Goal: Information Seeking & Learning: Learn about a topic

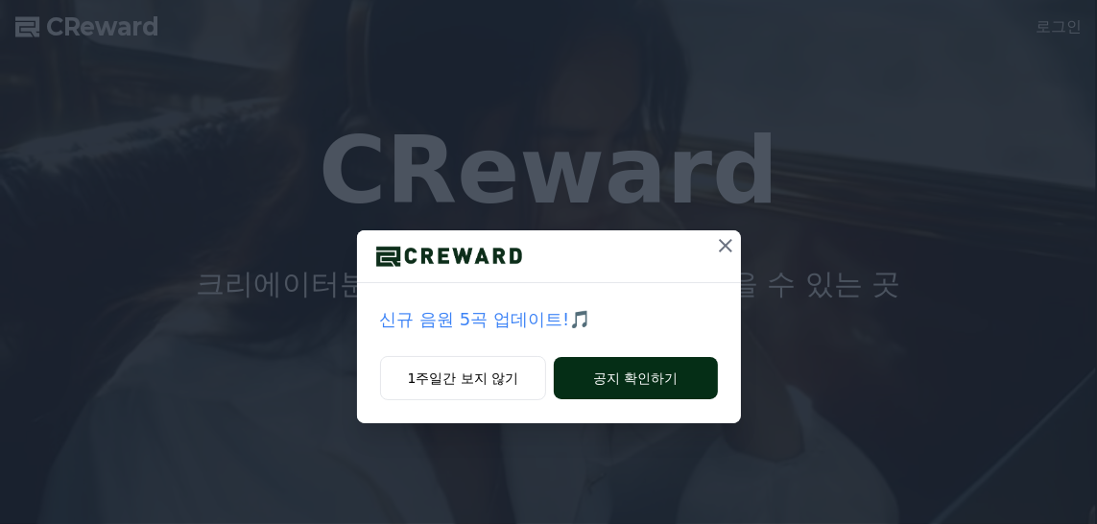
click at [607, 378] on button "공지 확인하기" at bounding box center [635, 378] width 163 height 42
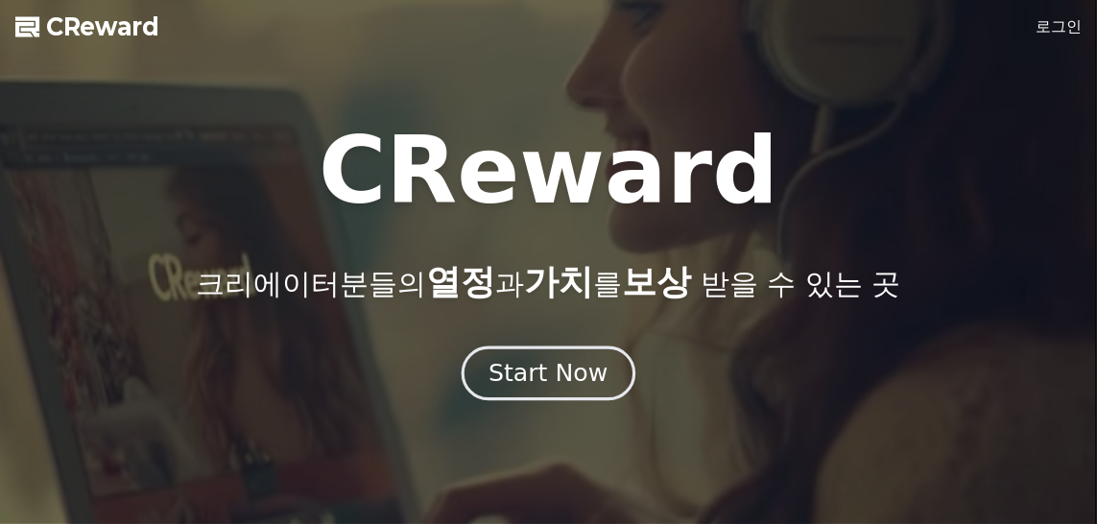
click at [569, 373] on div "Start Now" at bounding box center [547, 373] width 119 height 33
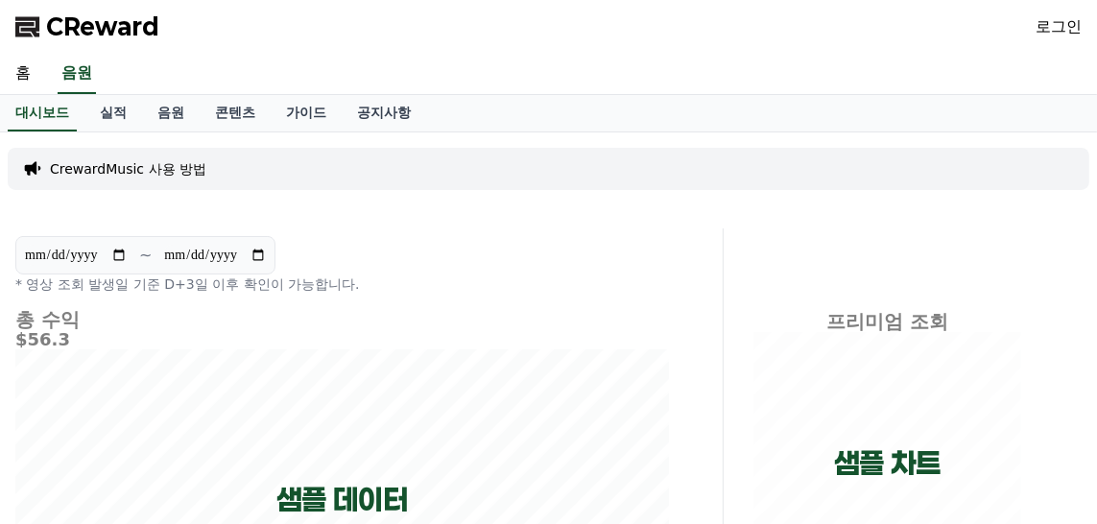
click at [1051, 27] on link "로그인" at bounding box center [1058, 26] width 46 height 23
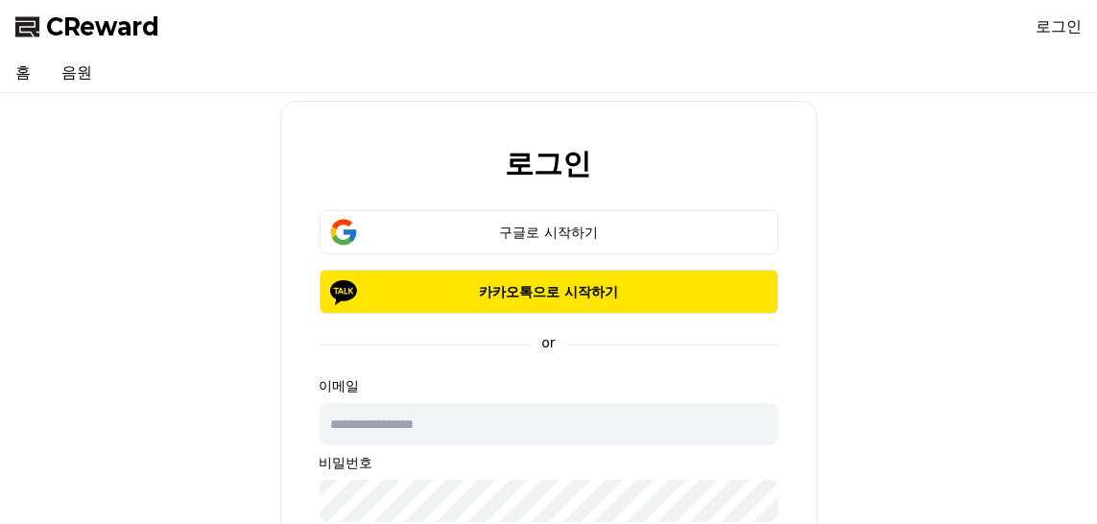
type input "******"
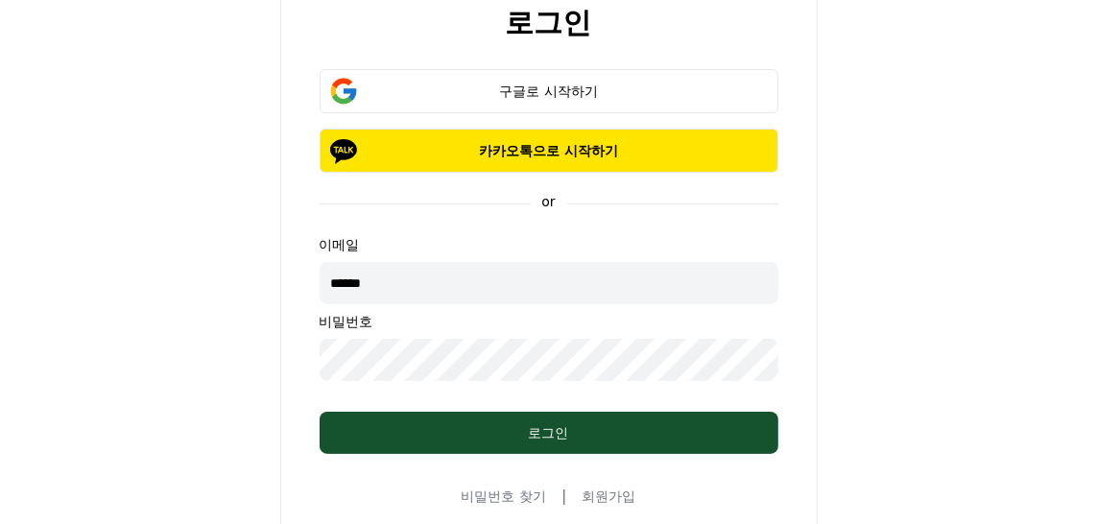
scroll to position [96, 0]
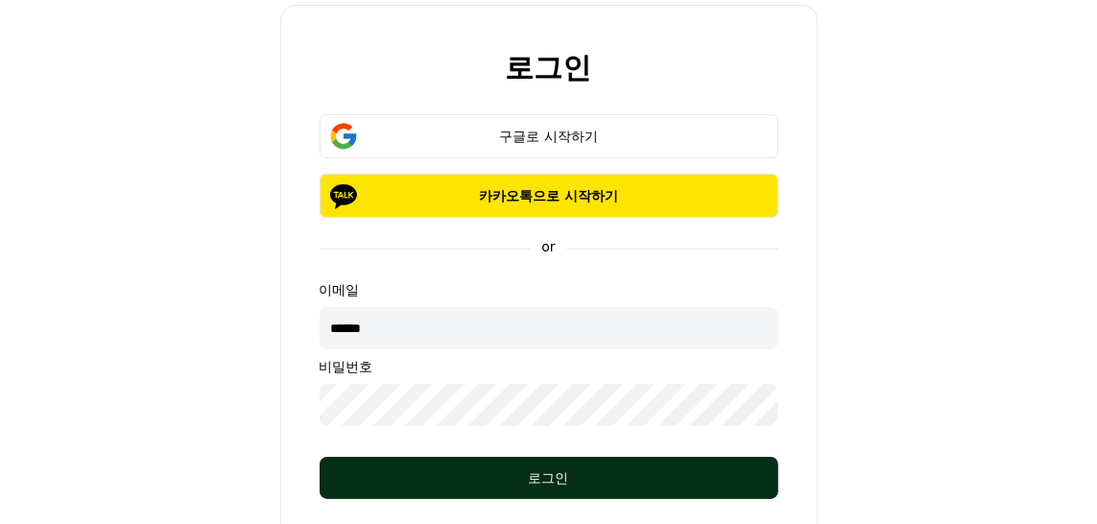
click at [553, 475] on div "로그인" at bounding box center [549, 477] width 382 height 19
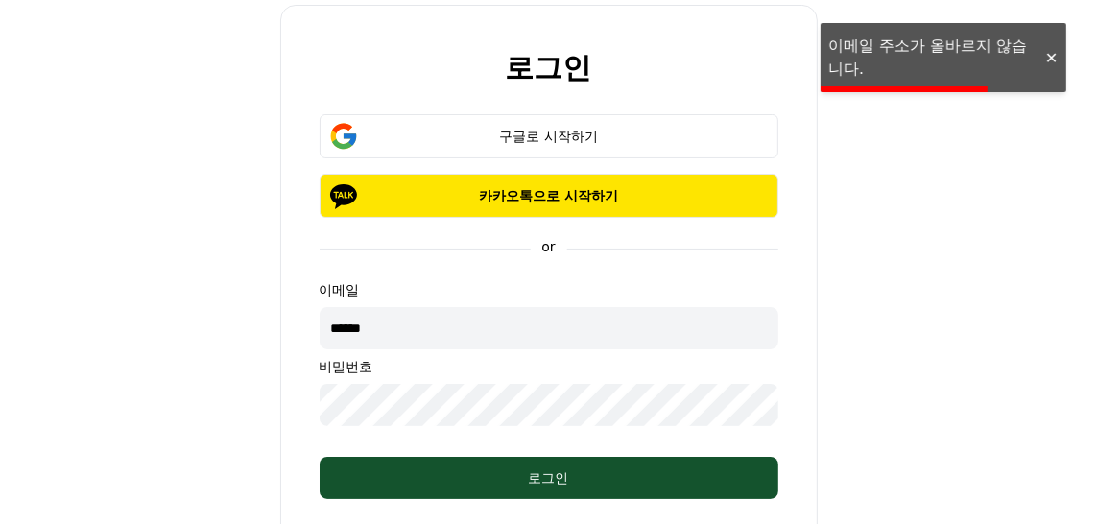
click at [1047, 58] on div at bounding box center [1050, 58] width 31 height 18
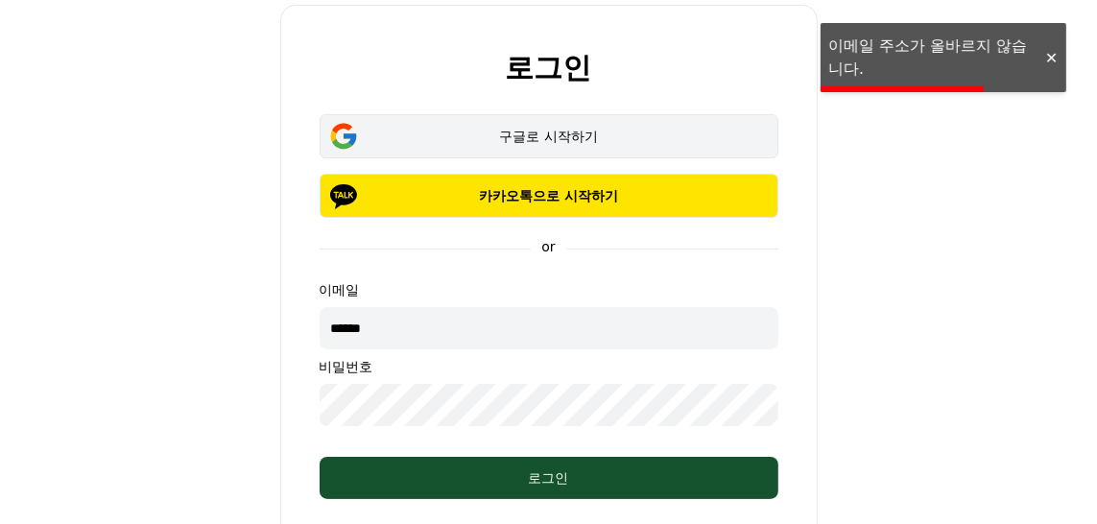
click at [541, 131] on div "구글로 시작하기" at bounding box center [548, 136] width 403 height 19
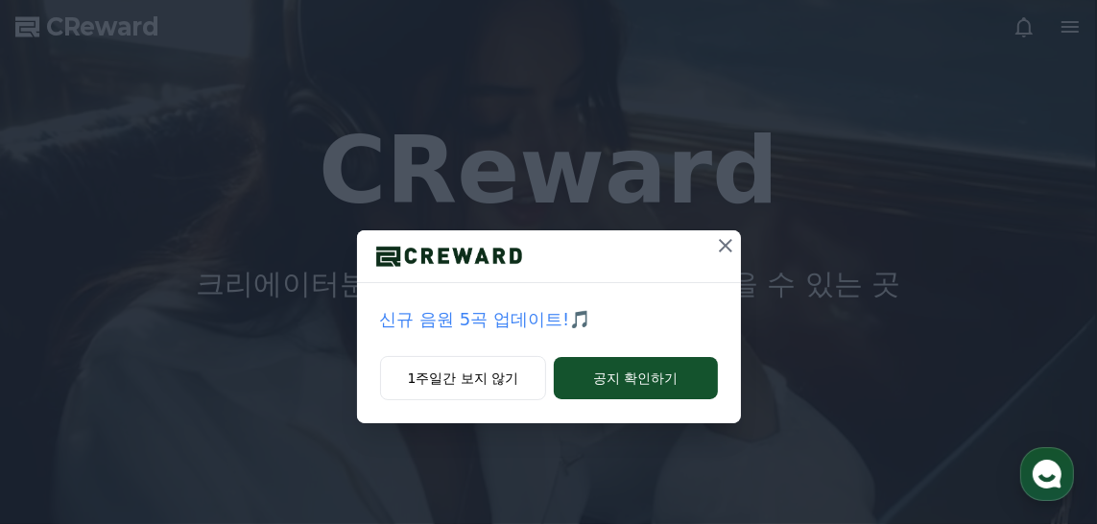
click at [719, 244] on icon at bounding box center [725, 245] width 23 height 23
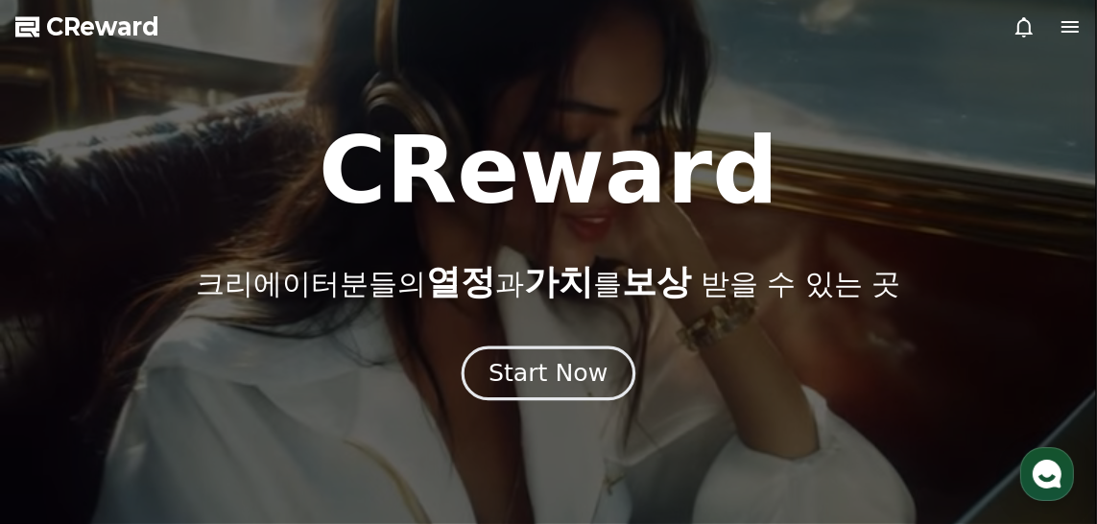
click at [536, 370] on div "Start Now" at bounding box center [547, 373] width 119 height 33
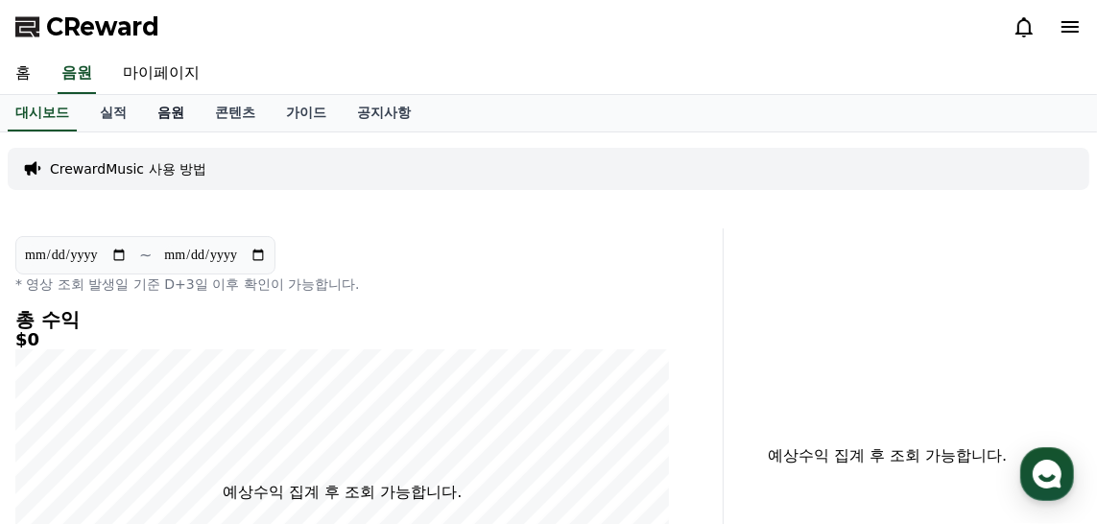
click at [170, 108] on link "음원" at bounding box center [171, 113] width 58 height 36
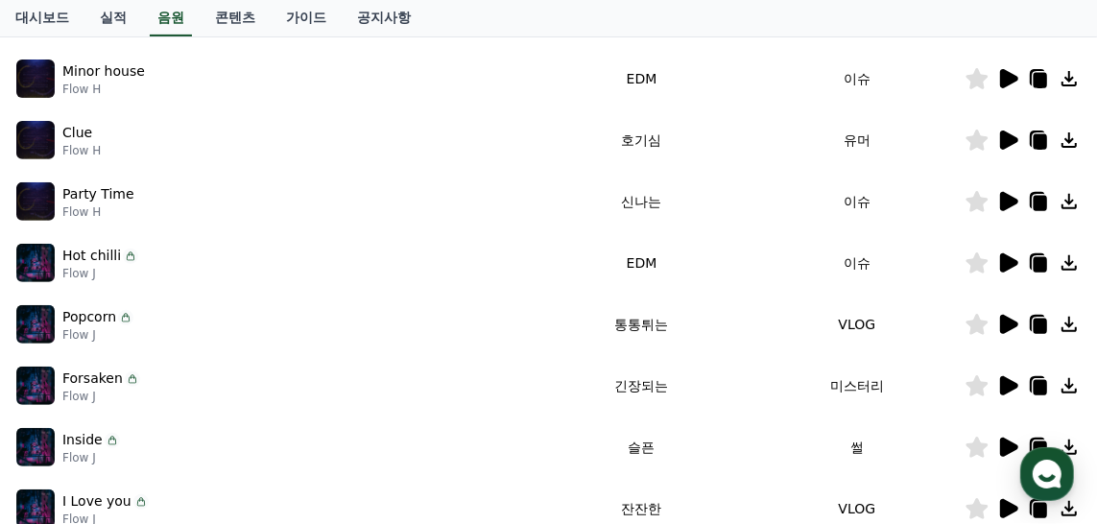
scroll to position [96, 0]
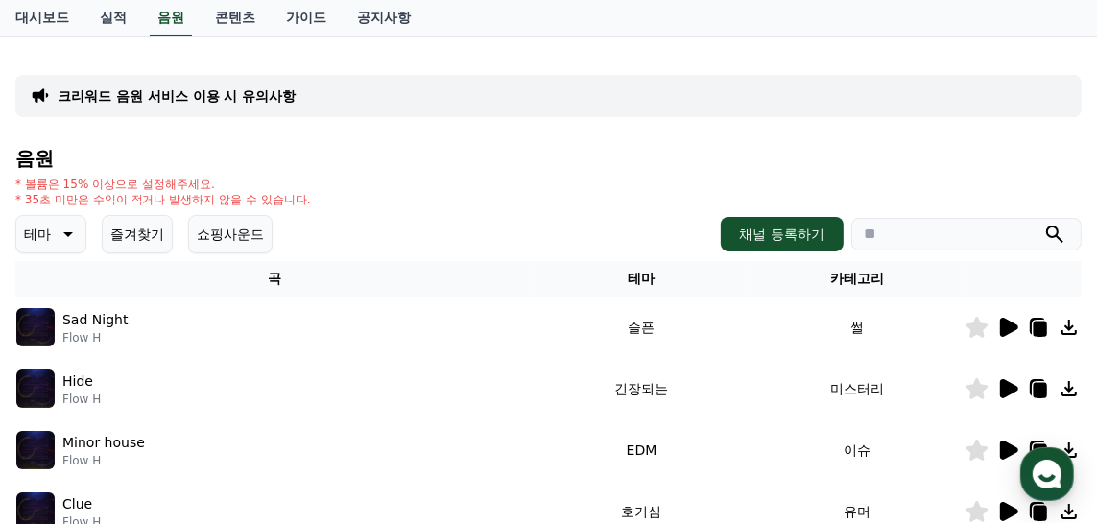
click at [1009, 329] on icon at bounding box center [1009, 327] width 18 height 19
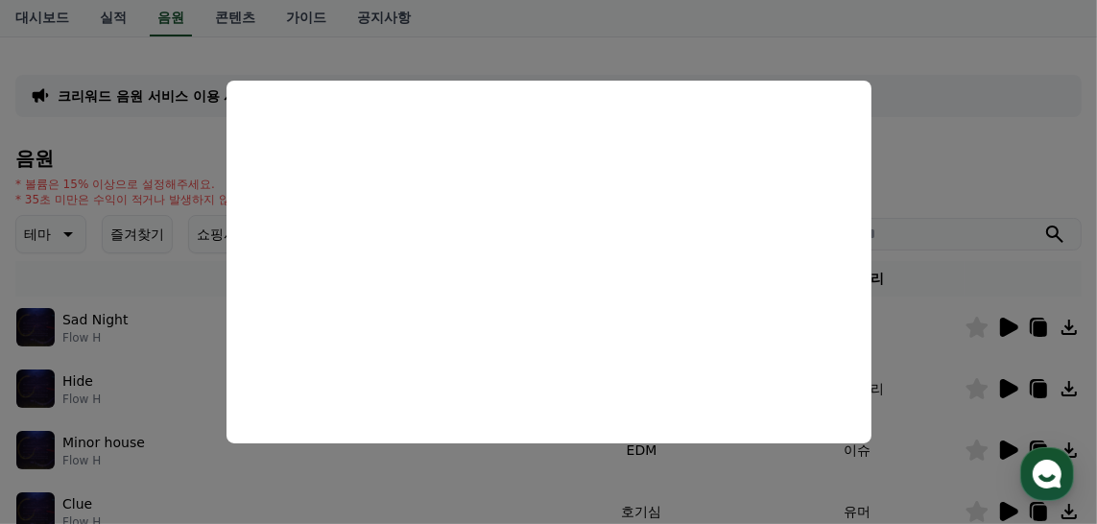
click at [964, 179] on button "close modal" at bounding box center [548, 262] width 1097 height 524
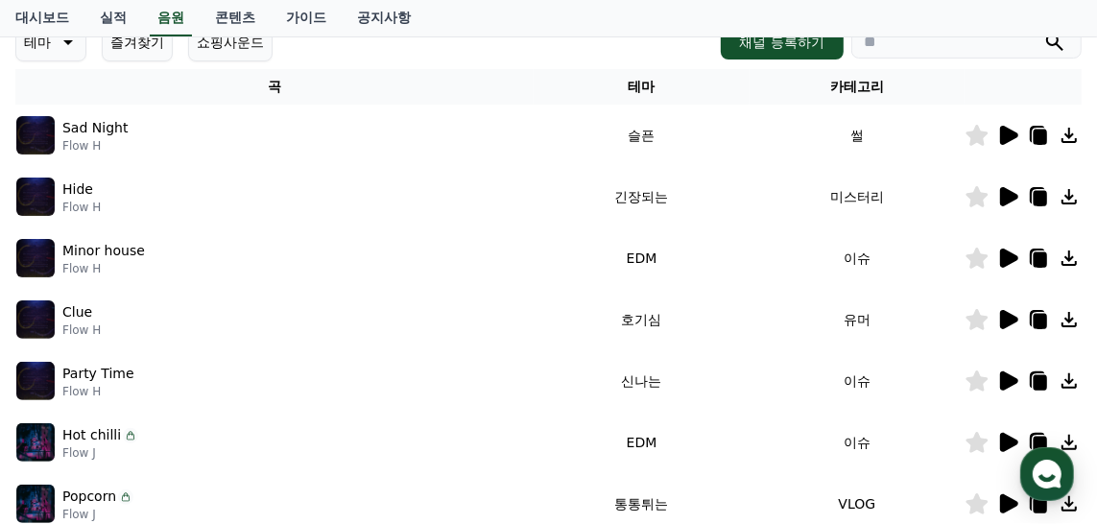
scroll to position [384, 0]
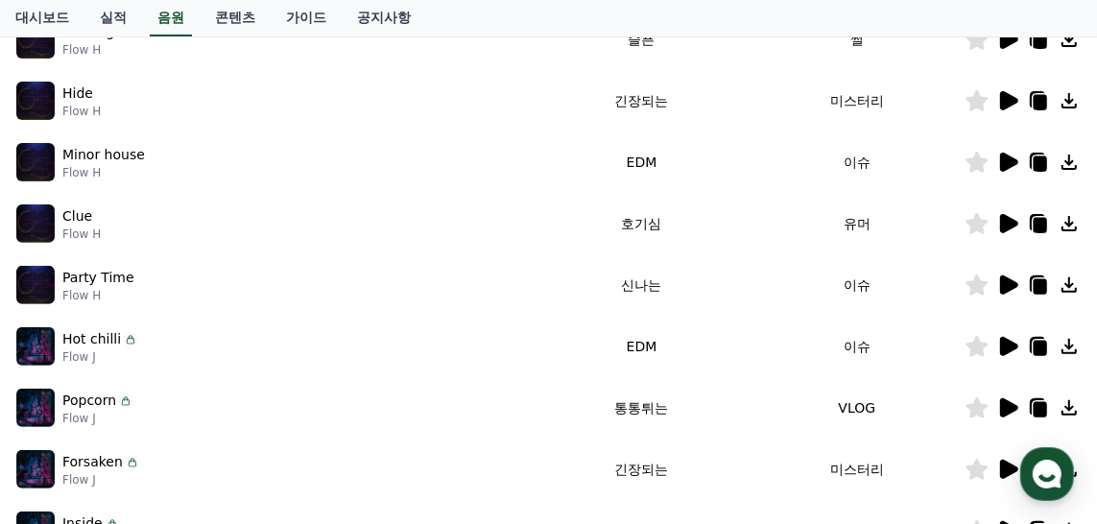
click at [1008, 345] on icon at bounding box center [1009, 346] width 18 height 19
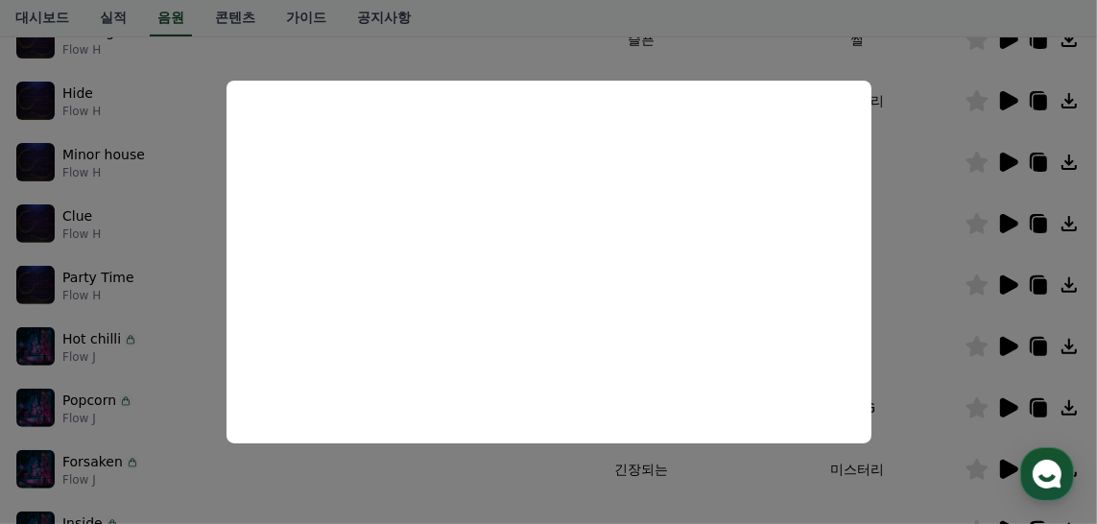
click at [894, 256] on button "close modal" at bounding box center [548, 262] width 1097 height 524
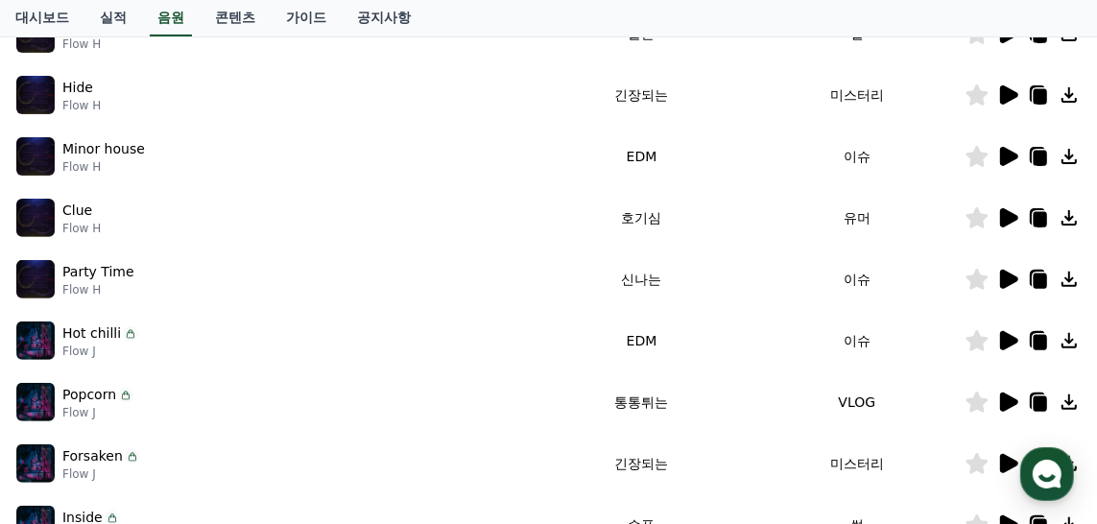
scroll to position [6, 0]
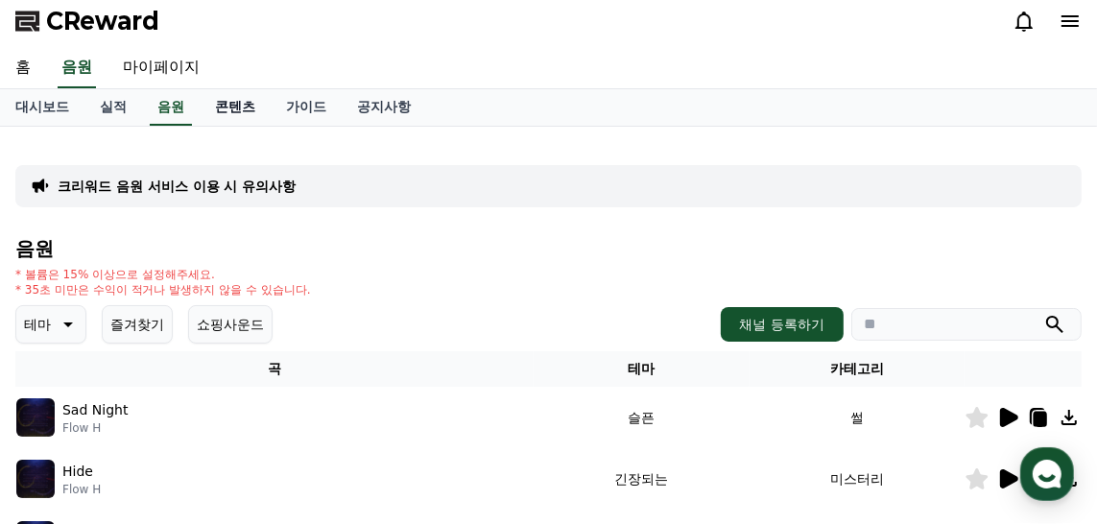
click at [248, 107] on link "콘텐츠" at bounding box center [235, 107] width 71 height 36
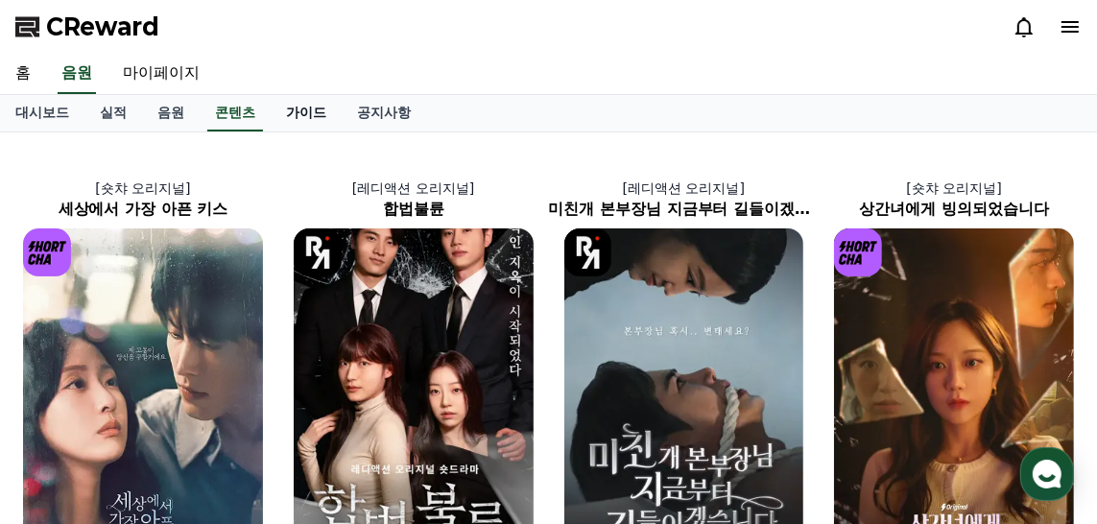
click at [320, 116] on link "가이드" at bounding box center [306, 113] width 71 height 36
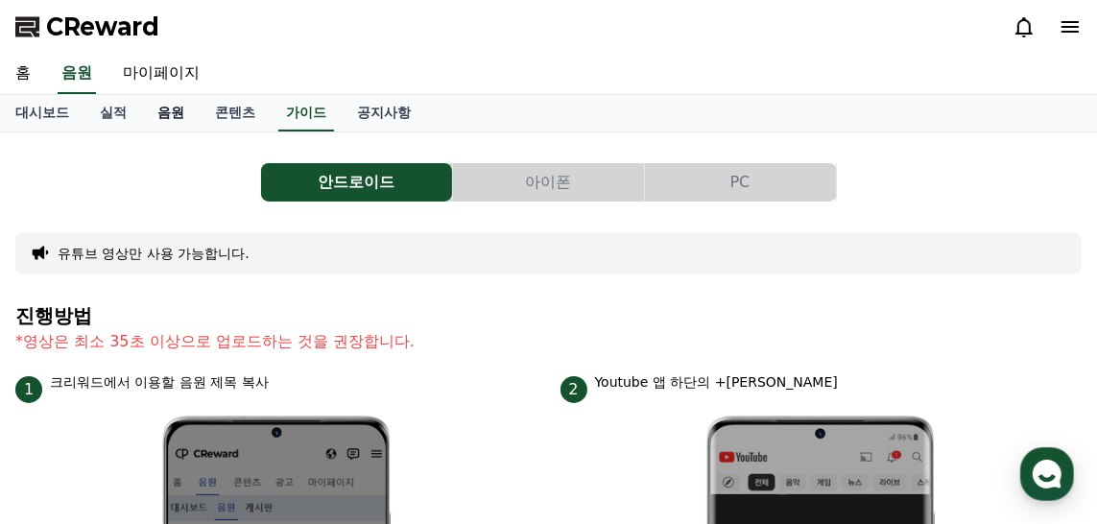
click at [170, 114] on link "음원" at bounding box center [171, 113] width 58 height 36
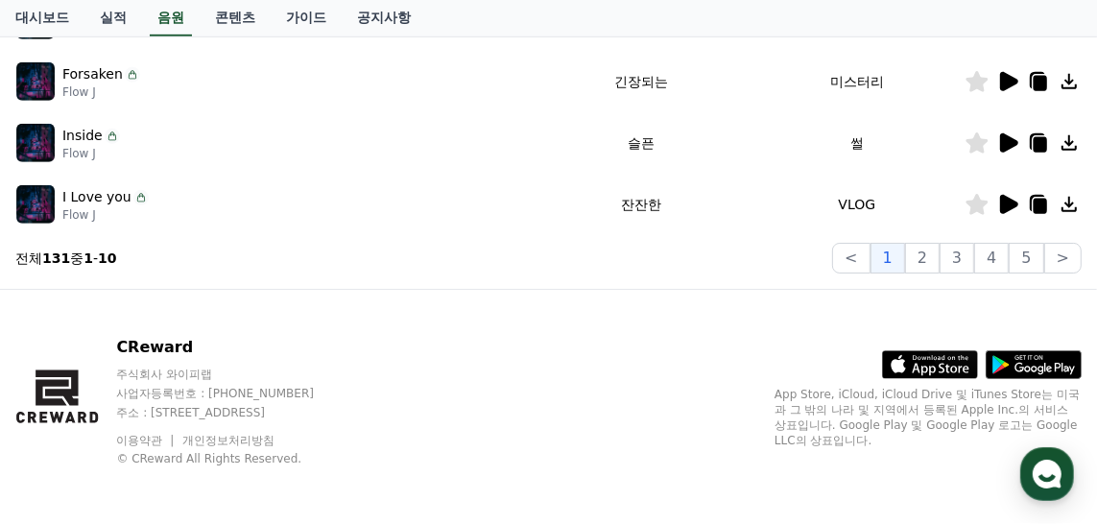
scroll to position [774, 0]
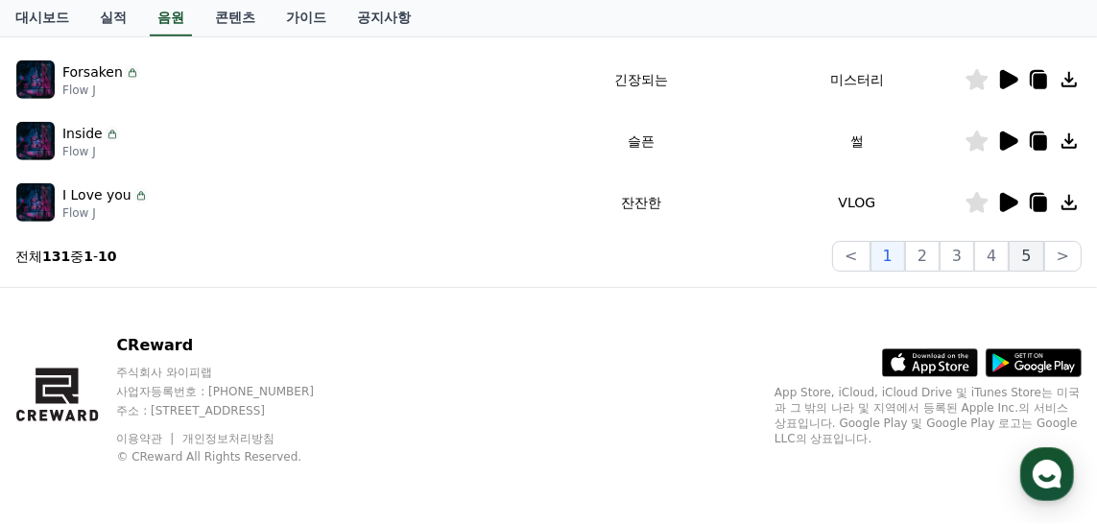
click at [1028, 256] on button "5" at bounding box center [1026, 256] width 35 height 31
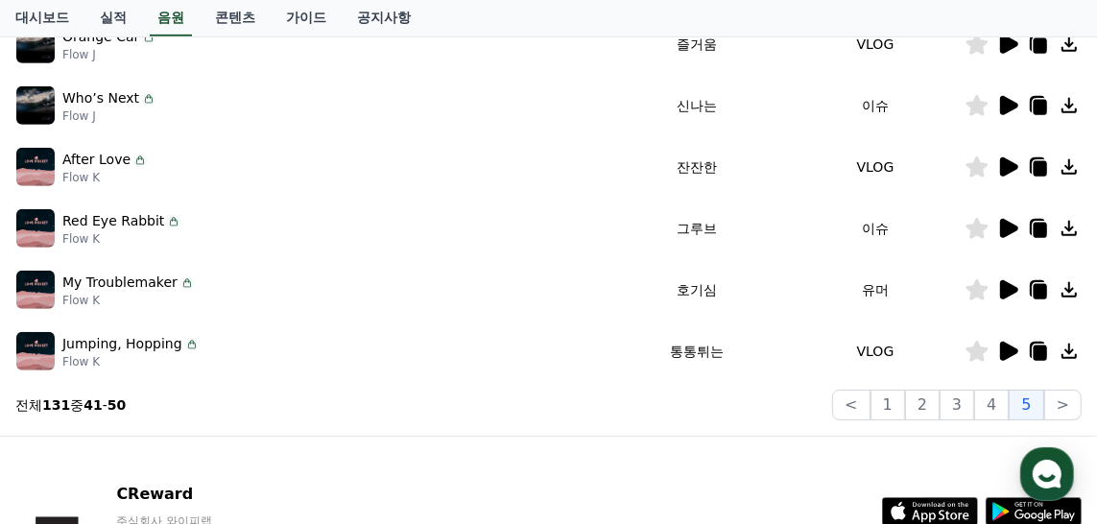
scroll to position [582, 0]
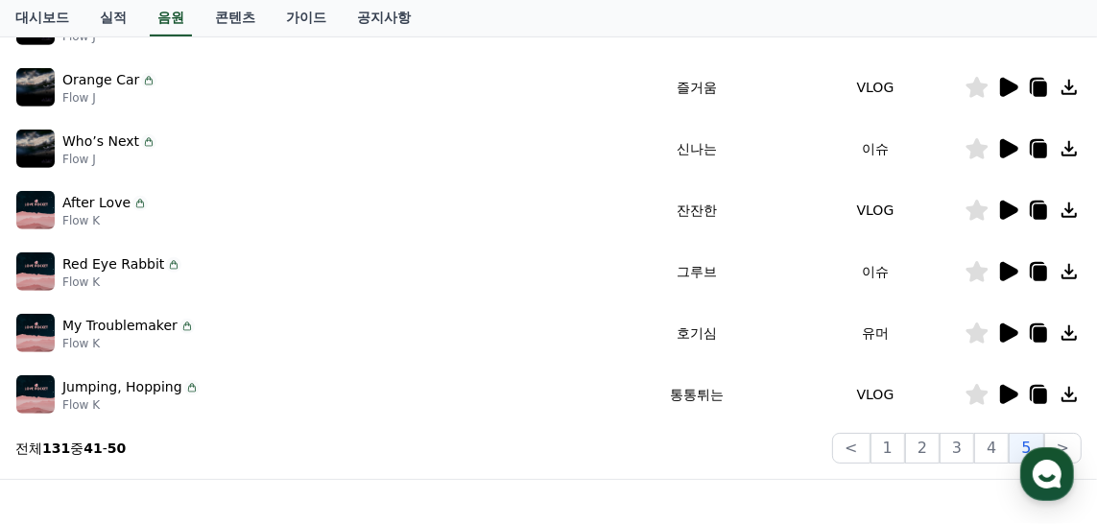
click at [1003, 270] on icon at bounding box center [1009, 271] width 18 height 19
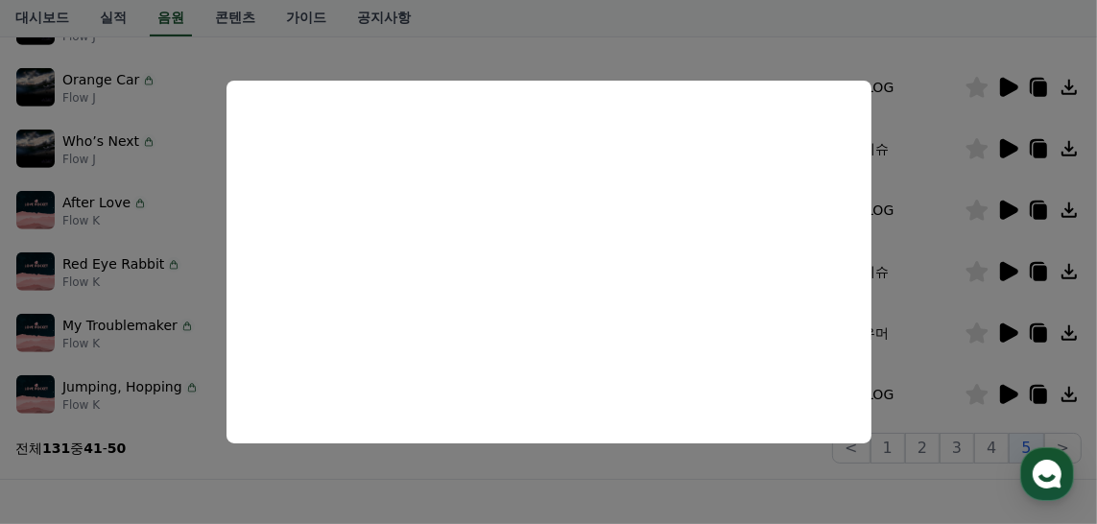
click at [126, 203] on button "close modal" at bounding box center [548, 262] width 1097 height 524
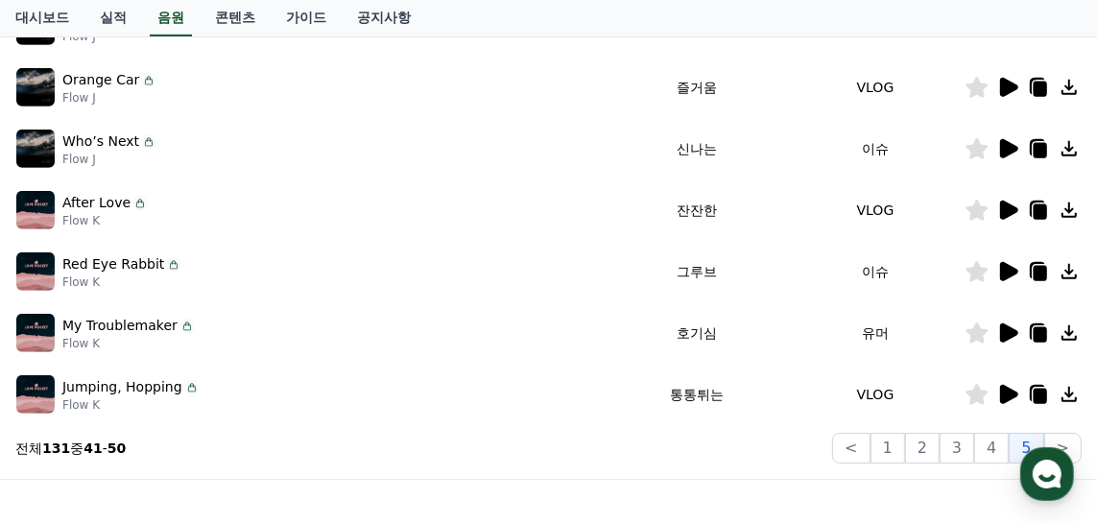
click at [1004, 211] on icon at bounding box center [1009, 210] width 18 height 19
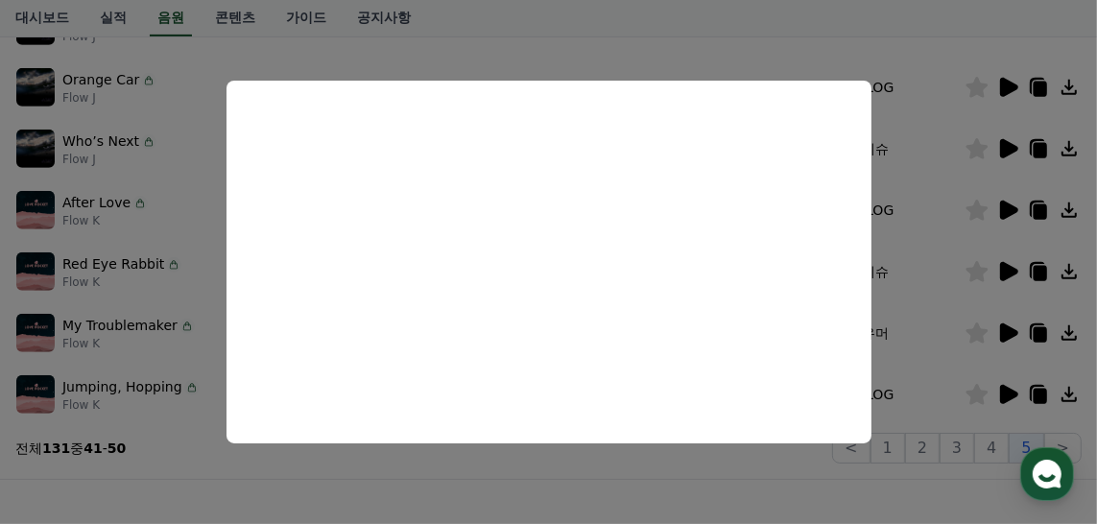
click at [896, 234] on button "close modal" at bounding box center [548, 262] width 1097 height 524
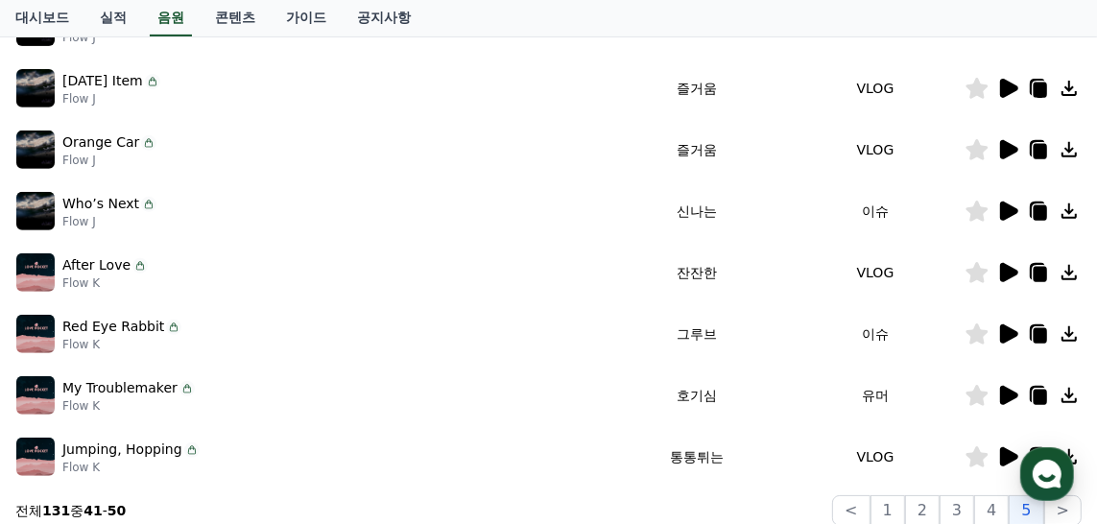
scroll to position [390, 0]
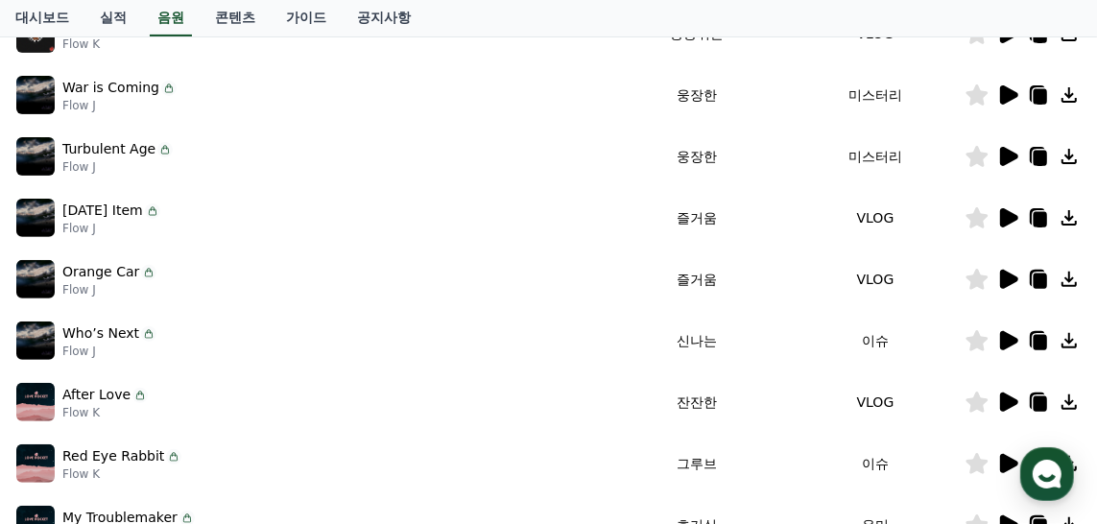
click at [1012, 219] on icon at bounding box center [1009, 217] width 18 height 19
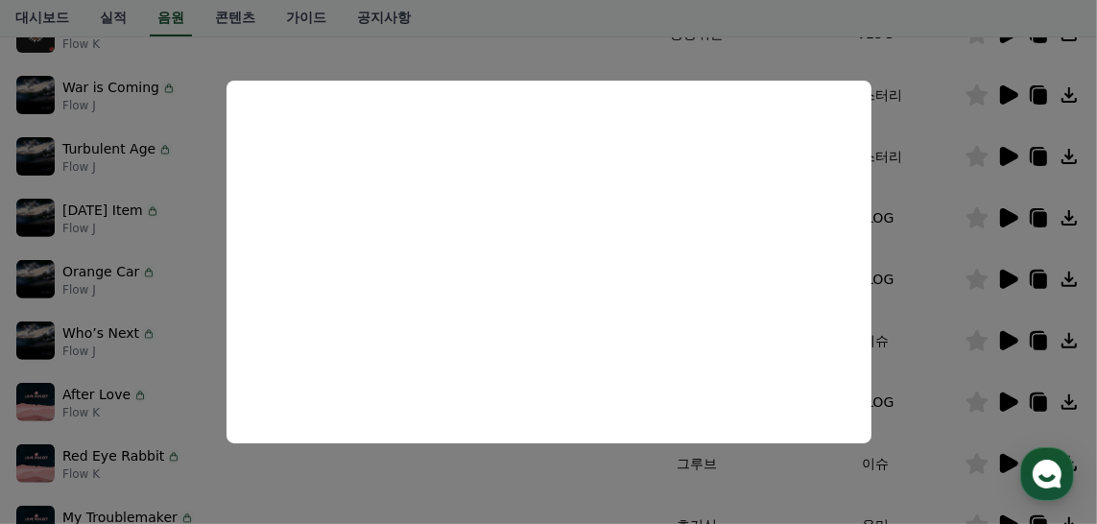
click at [895, 294] on button "close modal" at bounding box center [548, 262] width 1097 height 524
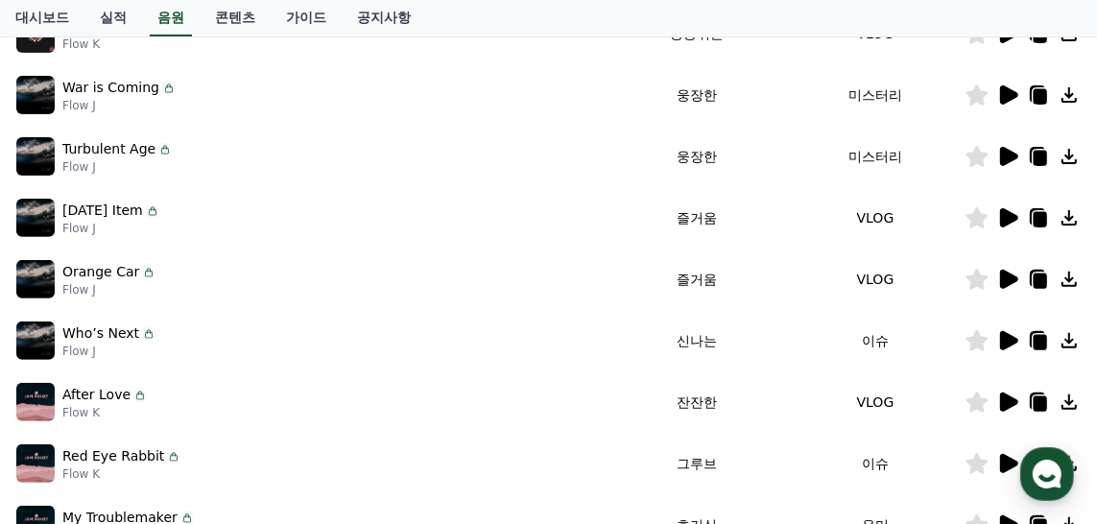
scroll to position [198, 0]
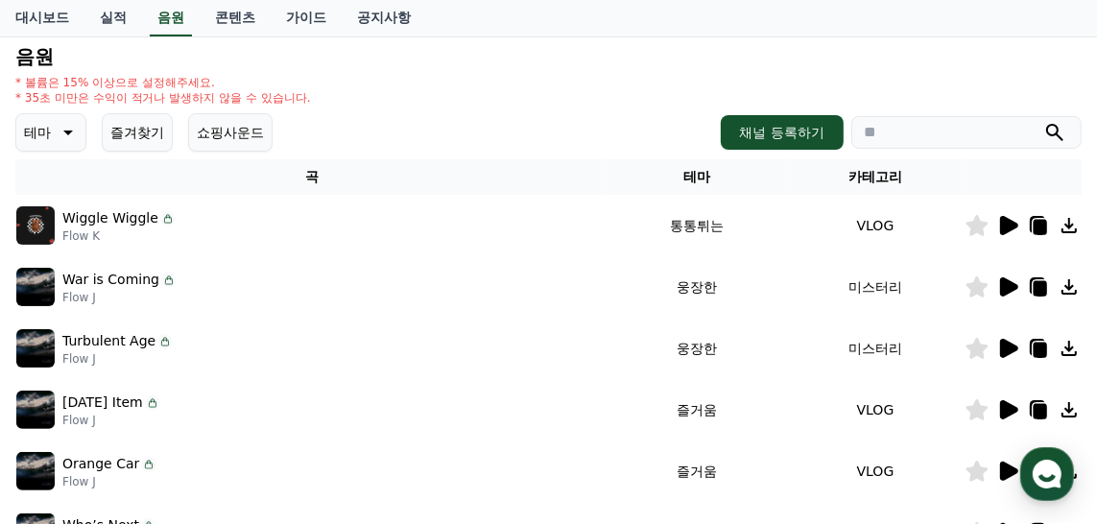
click at [1005, 214] on icon at bounding box center [1007, 225] width 23 height 23
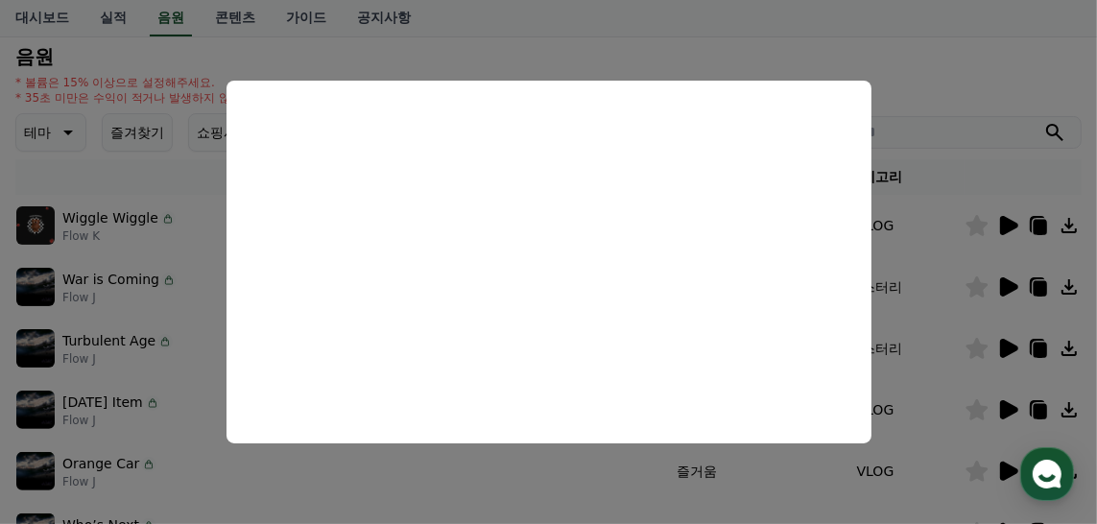
click at [952, 95] on button "close modal" at bounding box center [548, 262] width 1097 height 524
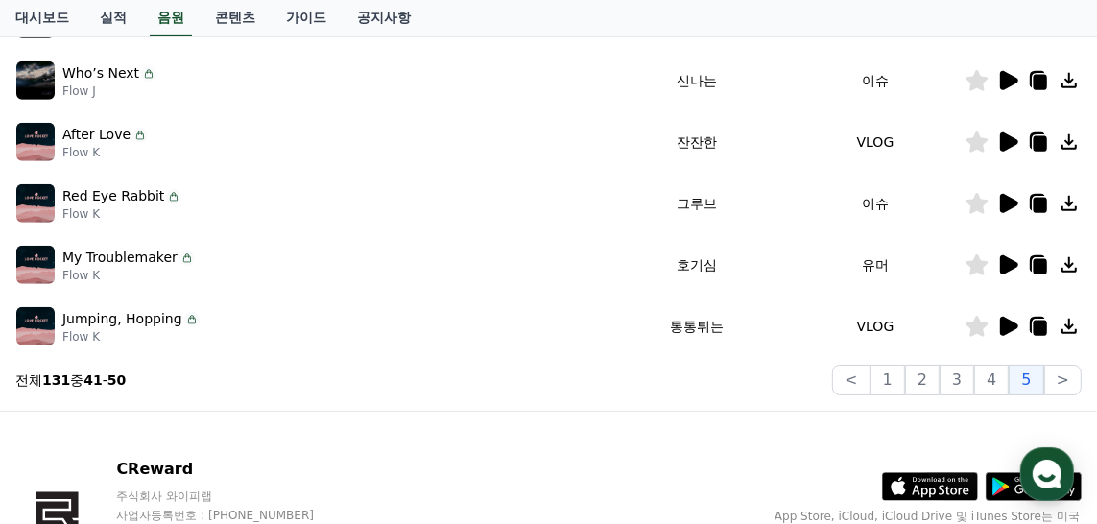
scroll to position [678, 0]
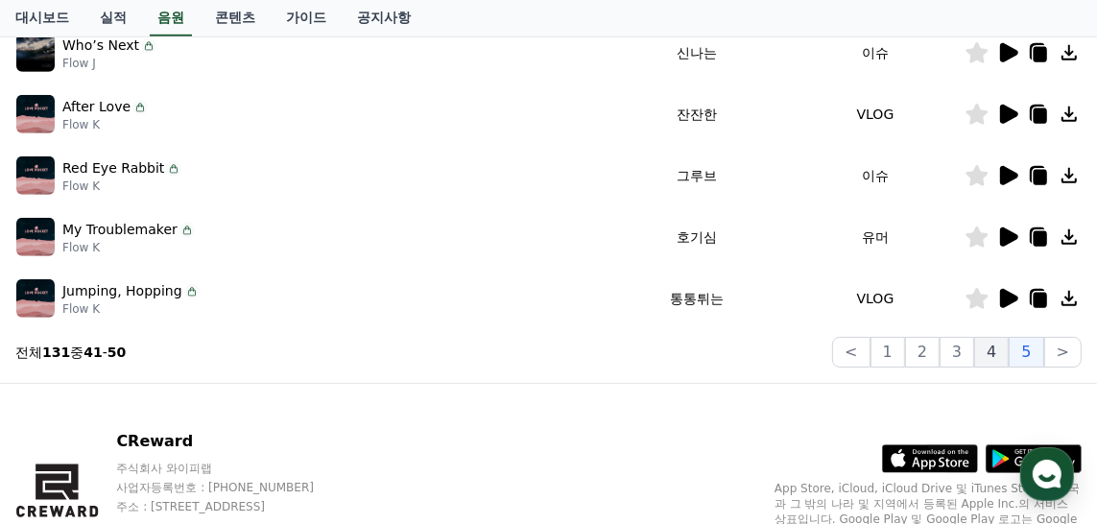
click at [997, 347] on button "4" at bounding box center [991, 352] width 35 height 31
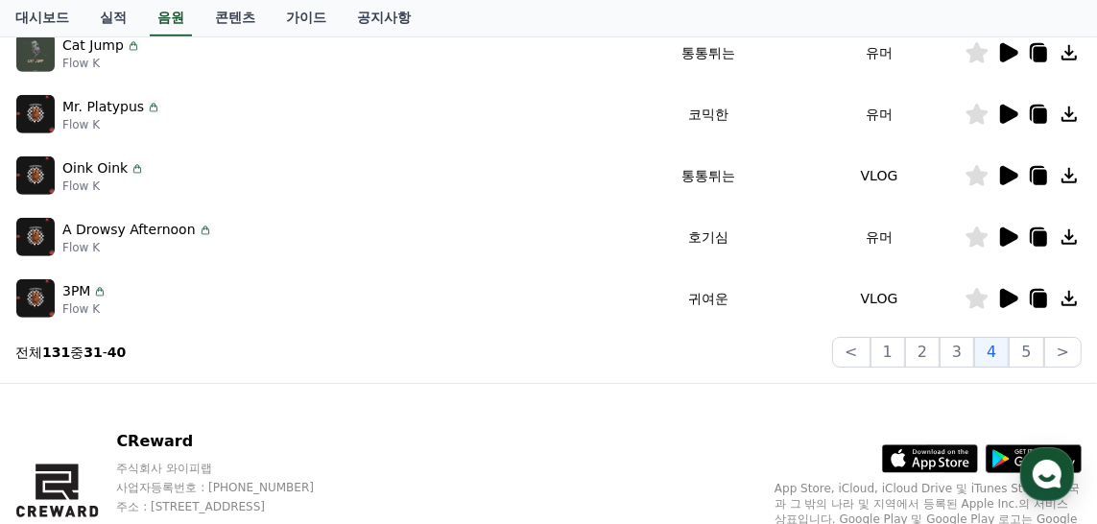
click at [1008, 298] on icon at bounding box center [1009, 298] width 18 height 19
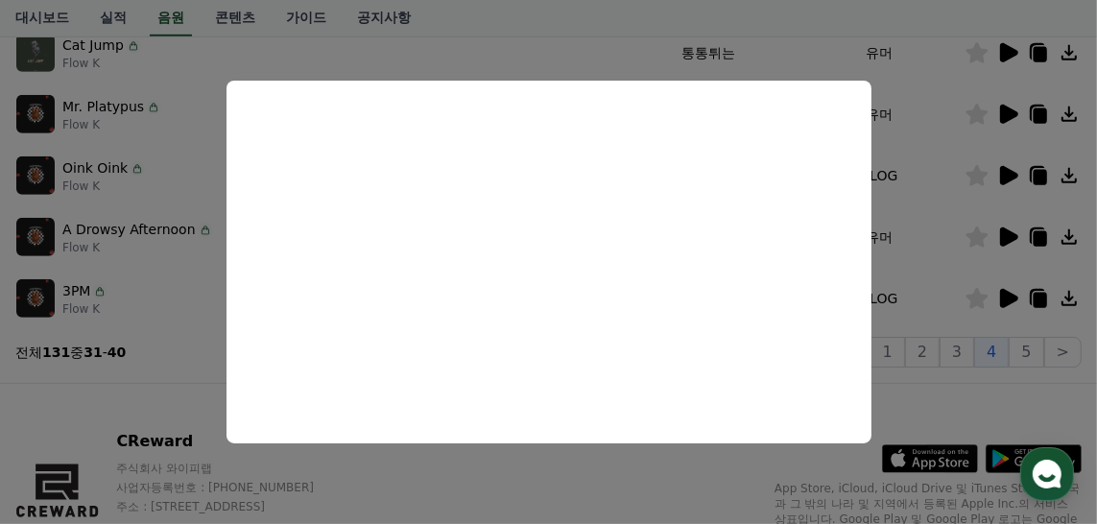
click at [169, 226] on button "close modal" at bounding box center [548, 262] width 1097 height 524
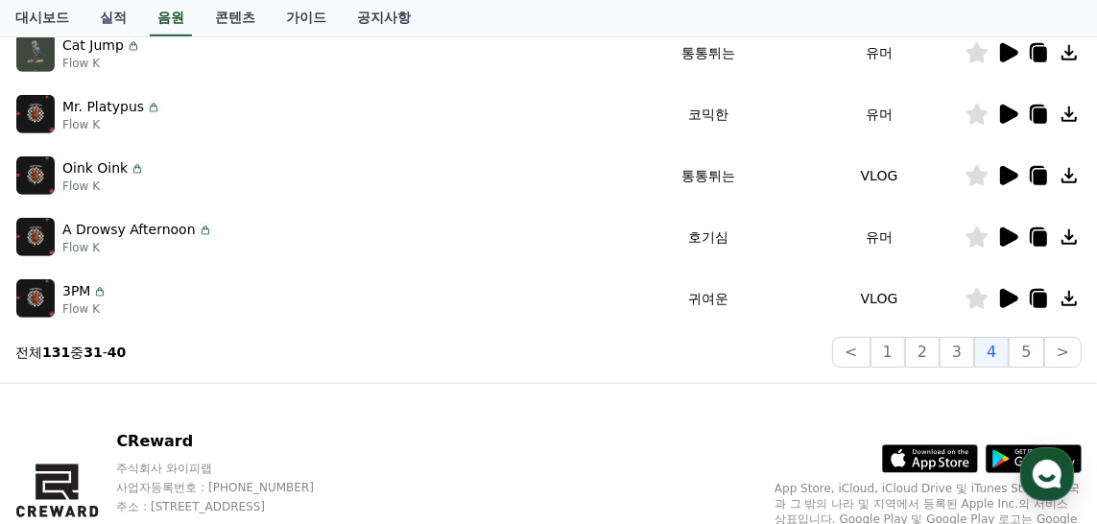
click at [1004, 108] on icon at bounding box center [1009, 114] width 18 height 19
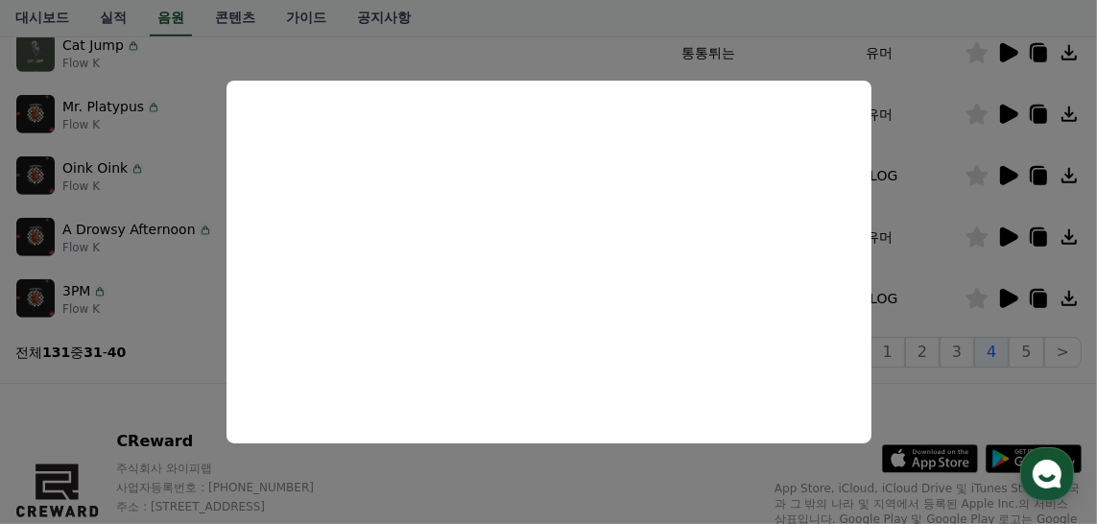
click at [80, 392] on button "close modal" at bounding box center [548, 262] width 1097 height 524
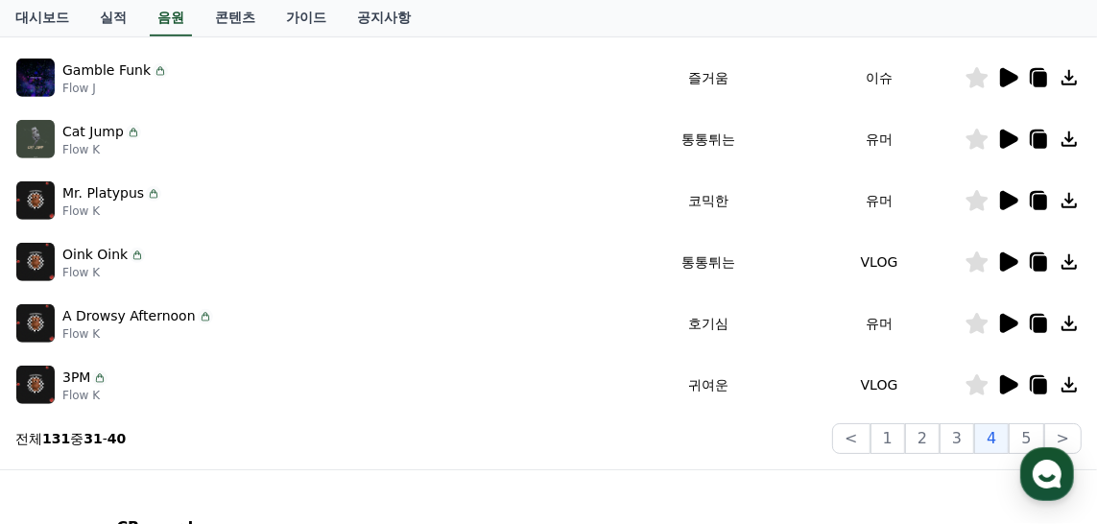
scroll to position [678, 0]
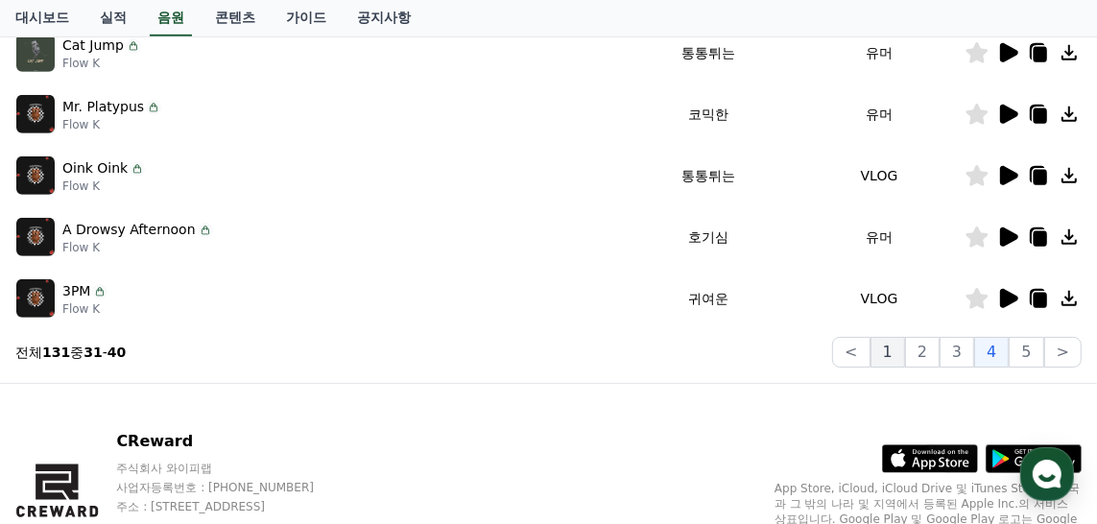
click at [901, 349] on button "1" at bounding box center [887, 352] width 35 height 31
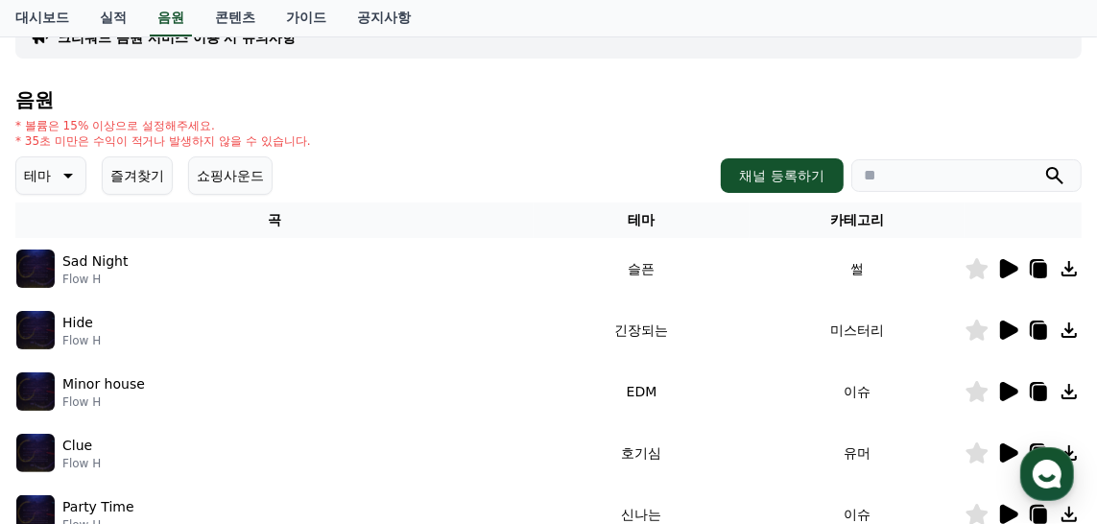
scroll to position [102, 0]
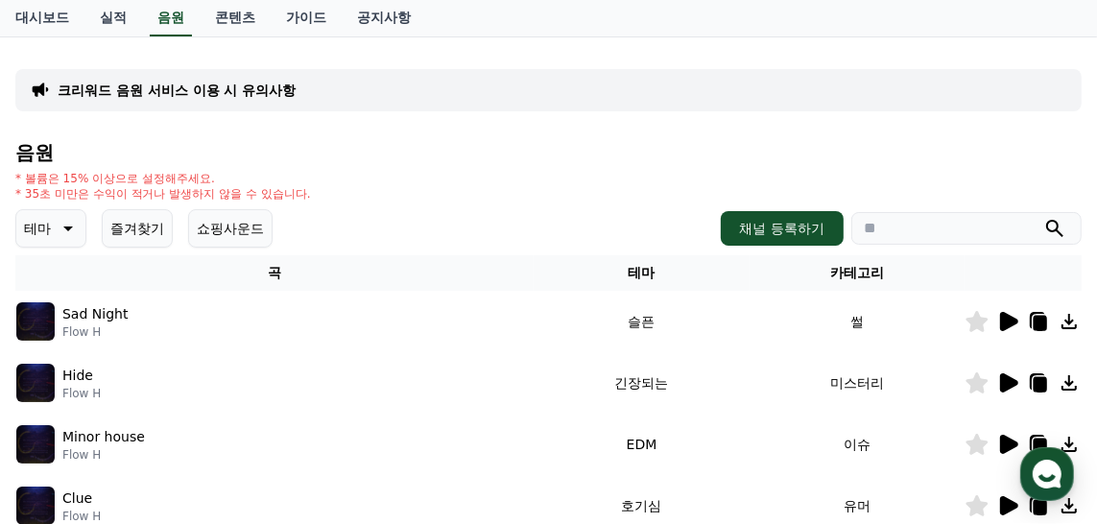
click at [193, 85] on p "크리워드 음원 서비스 이용 시 유의사항" at bounding box center [177, 90] width 238 height 19
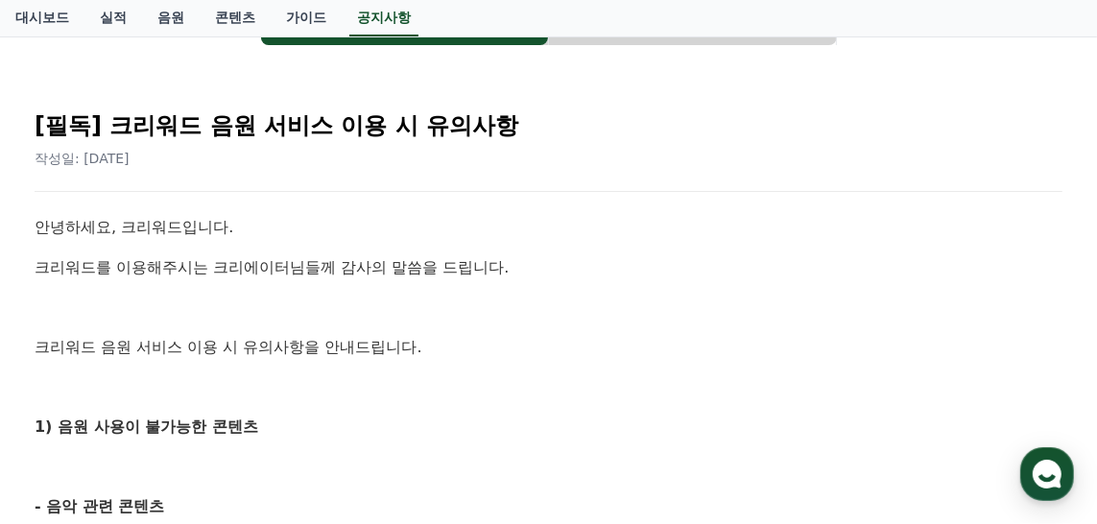
scroll to position [201, 0]
